Goal: Transaction & Acquisition: Purchase product/service

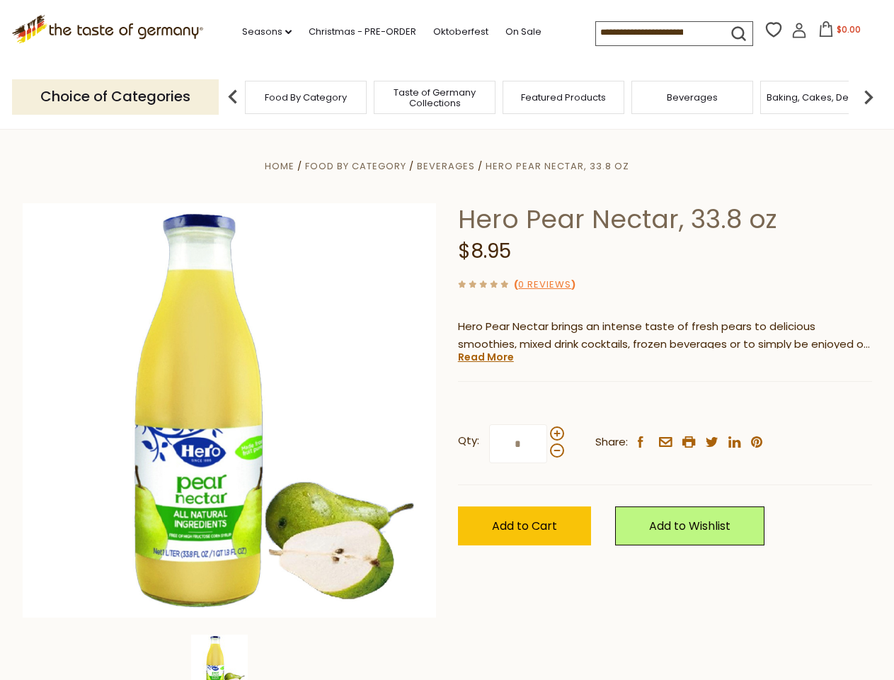
click at [447, 340] on div "Home Food By Category [GEOGRAPHIC_DATA] Hero Pear Nectar, 33.8 oz Hero Pear Nec…" at bounding box center [447, 429] width 871 height 545
click at [261, 32] on link "Seasons dropdown_arrow" at bounding box center [267, 32] width 50 height 16
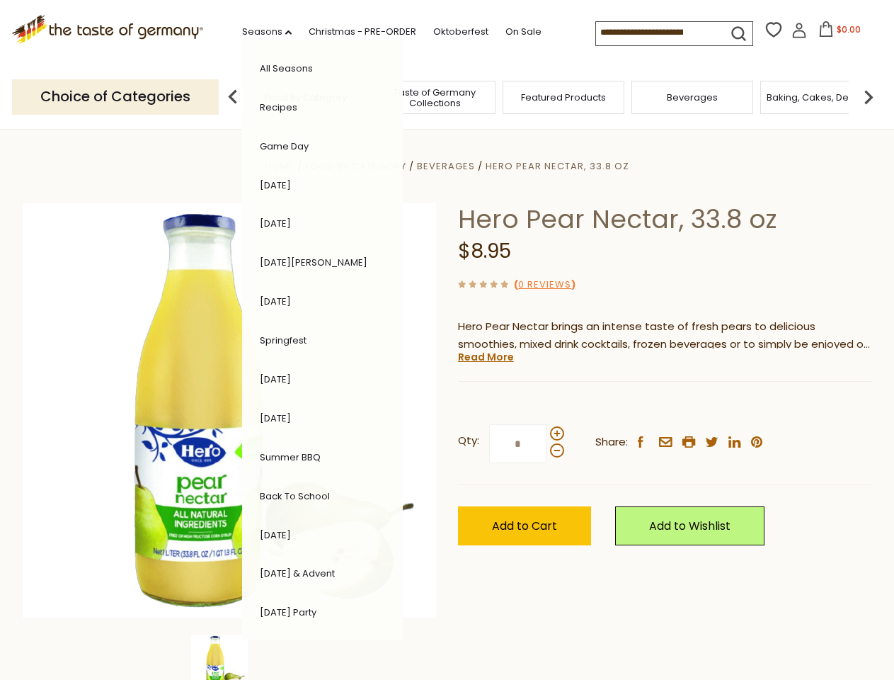
click at [657, 33] on input at bounding box center [656, 32] width 120 height 20
click at [837, 33] on span "$0.00" at bounding box center [849, 29] width 24 height 12
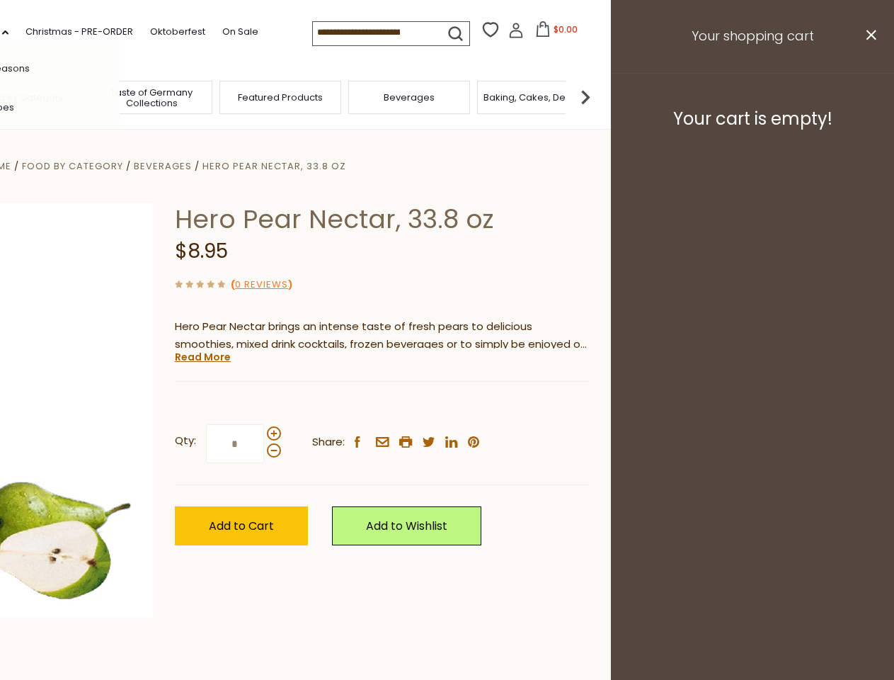
click at [120, 96] on div "All Seasons Recipes Game Day [DATE] [DATE] [DATE][PERSON_NAME] [DATE] Springfes…" at bounding box center [39, 340] width 161 height 600
click at [600, 96] on img at bounding box center [585, 97] width 28 height 28
click at [447, 404] on div "Qty: * Share: facebook email printer twitter linkedin pinterest" at bounding box center [382, 444] width 414 height 82
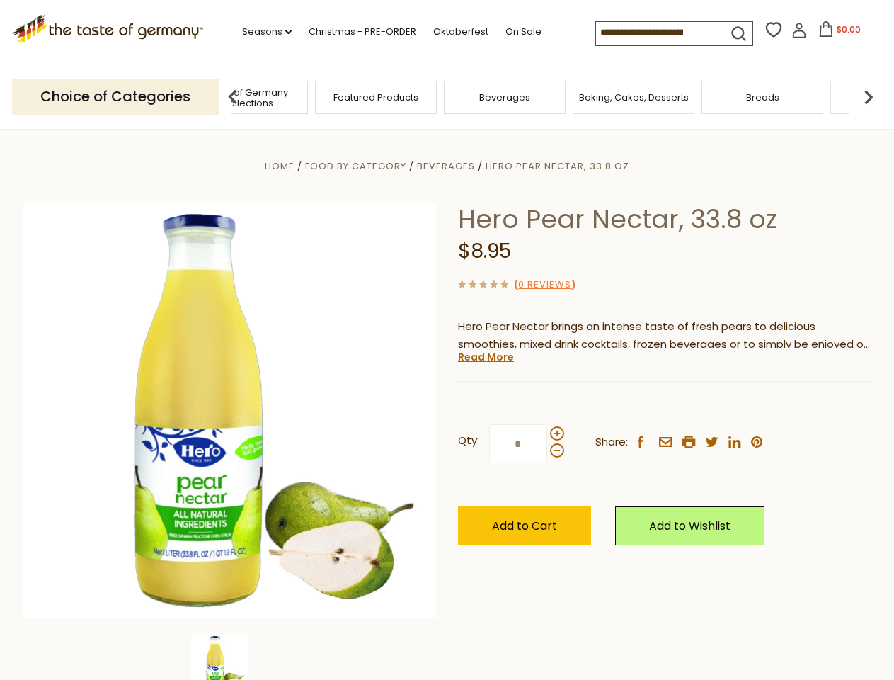
click at [229, 657] on img at bounding box center [219, 662] width 57 height 57
click at [485, 357] on link "Read More" at bounding box center [486, 357] width 56 height 14
